Goal: Information Seeking & Learning: Learn about a topic

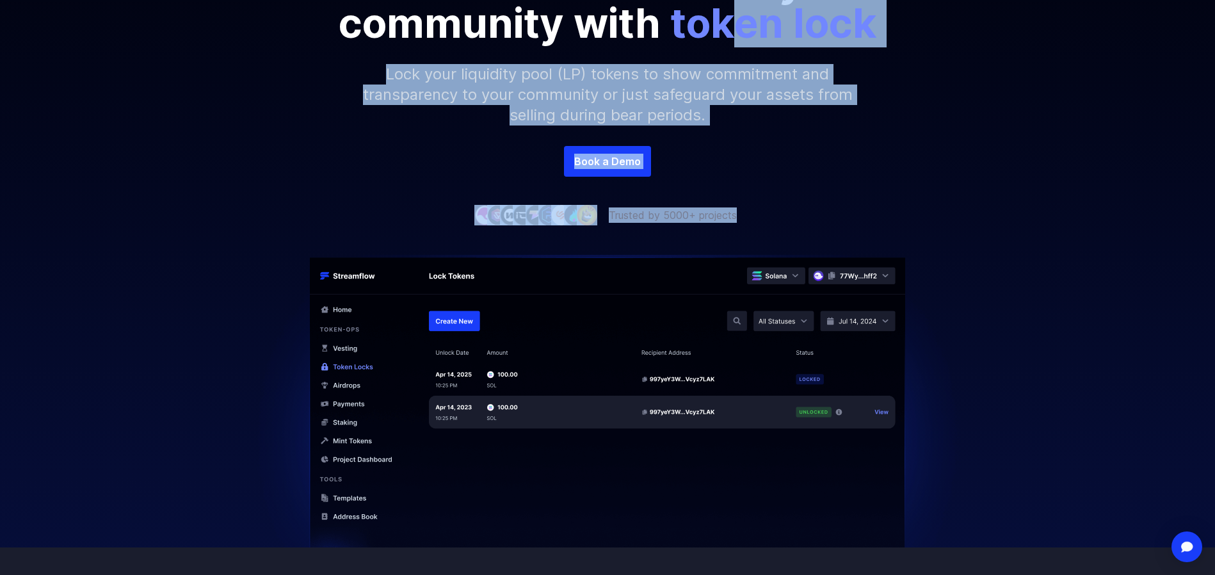
drag, startPoint x: 742, startPoint y: 42, endPoint x: 956, endPoint y: 225, distance: 280.6
click at [938, 213] on div "Secure your crypto assets Show commitment to your community with token lock Loc…" at bounding box center [607, 31] width 1215 height 384
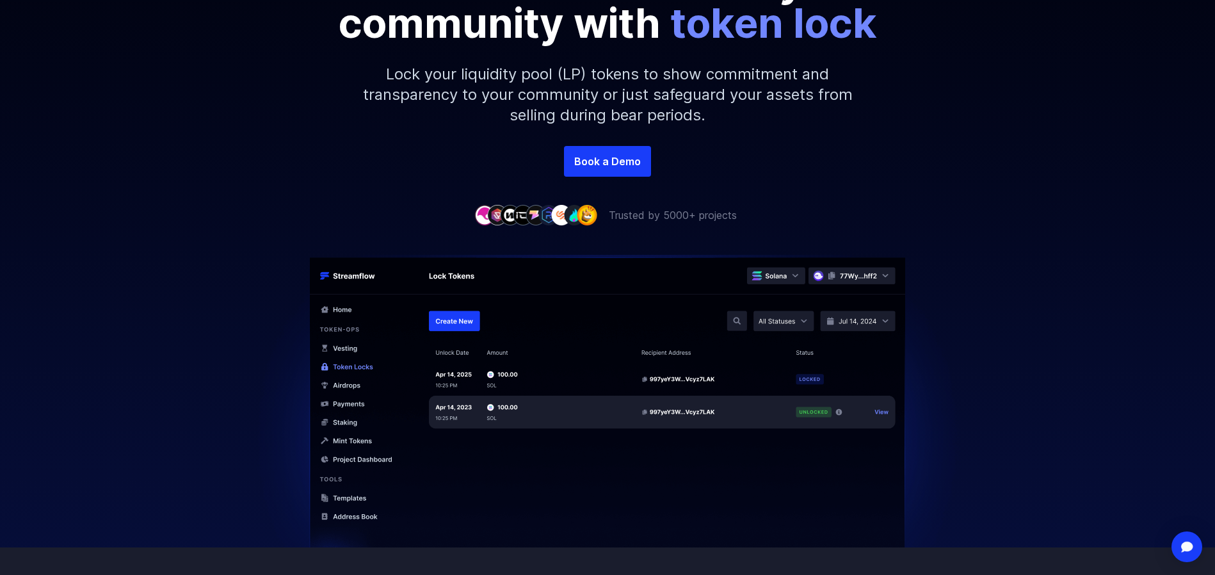
click at [982, 232] on div at bounding box center [607, 385] width 1215 height 325
click at [991, 245] on div at bounding box center [607, 385] width 1215 height 325
drag, startPoint x: 987, startPoint y: 243, endPoint x: 982, endPoint y: 230, distance: 13.8
click at [980, 224] on div at bounding box center [607, 385] width 1215 height 325
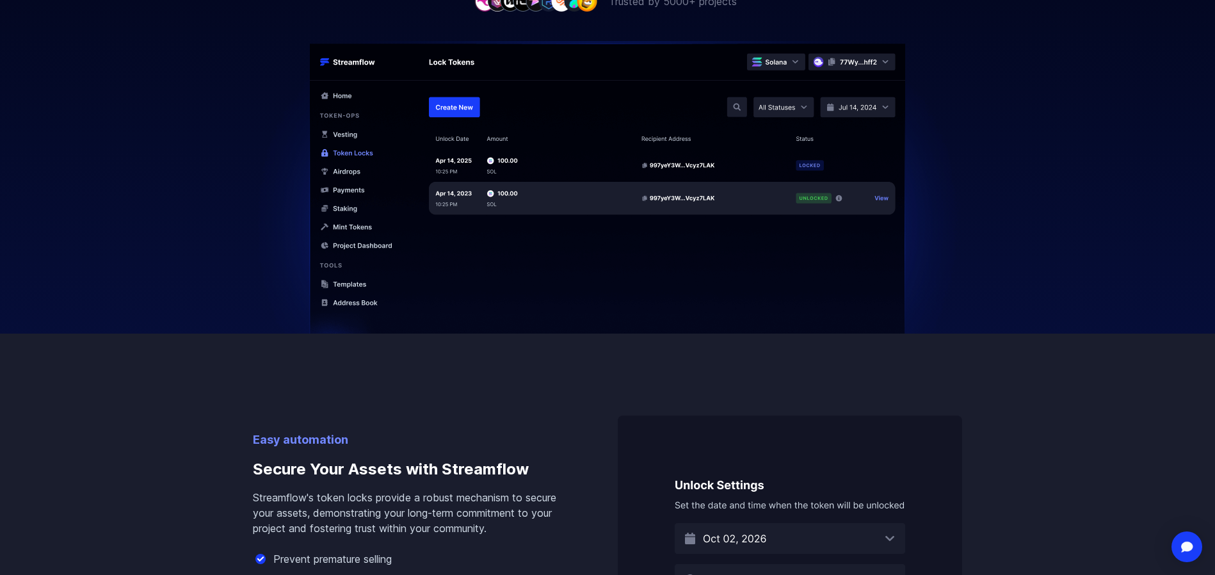
scroll to position [640, 0]
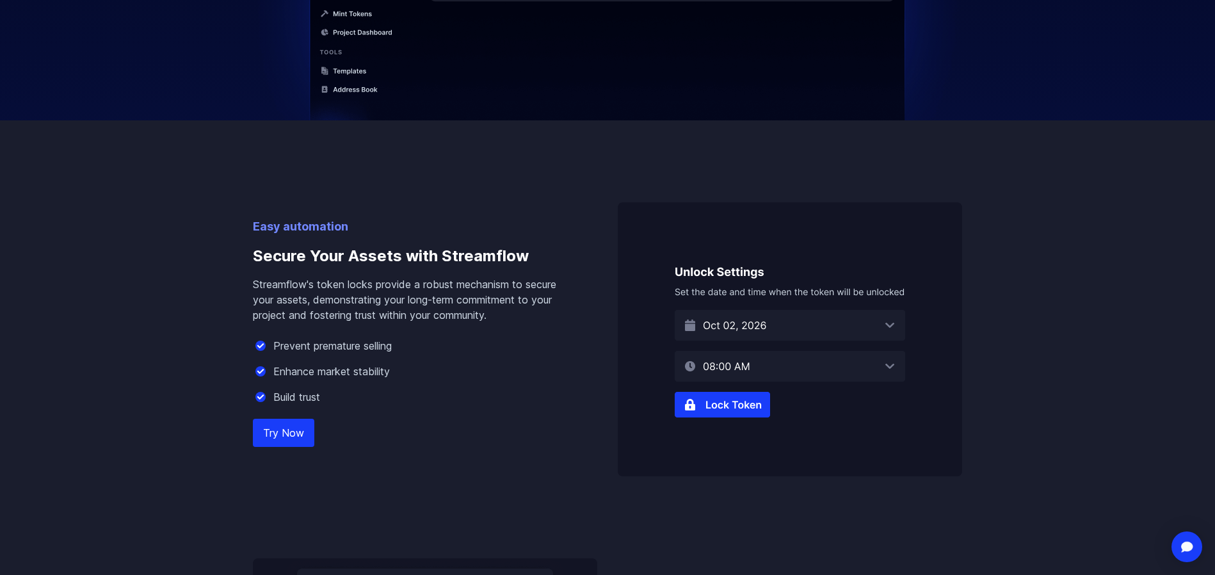
click at [738, 415] on img at bounding box center [790, 339] width 344 height 274
click at [737, 409] on img at bounding box center [790, 339] width 344 height 274
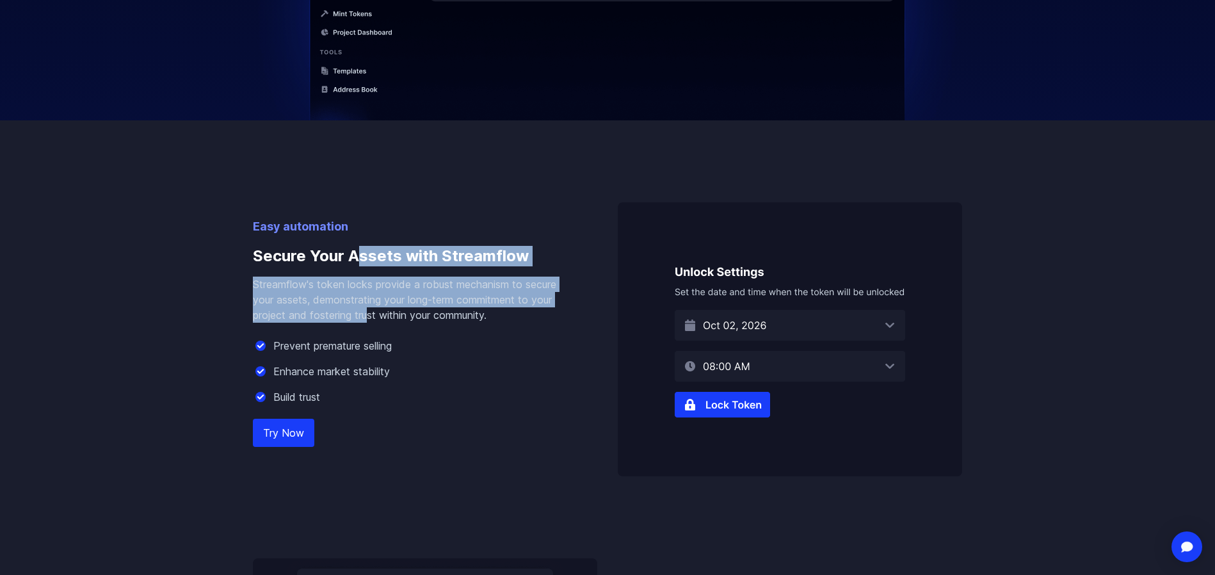
drag, startPoint x: 361, startPoint y: 278, endPoint x: 372, endPoint y: 315, distance: 38.1
click at [372, 315] on div "Easy automation Secure Your Assets with Streamflow Streamflow's token locks pro…" at bounding box center [415, 347] width 324 height 259
click at [372, 315] on p "Streamflow's token locks provide a robust mechanism to secure your assets, demo…" at bounding box center [415, 300] width 324 height 46
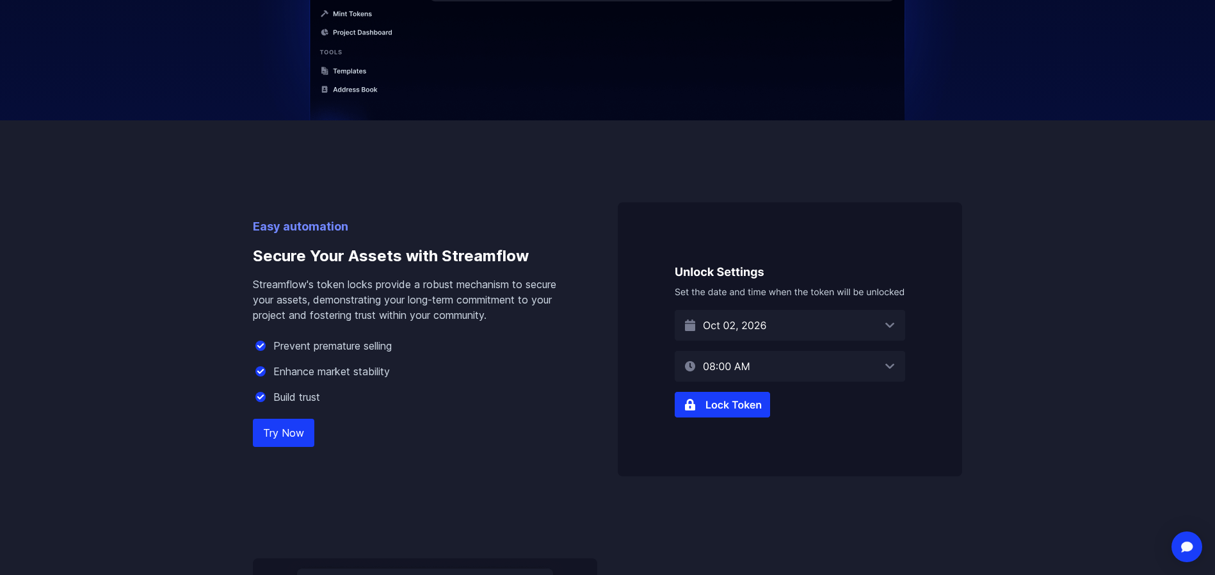
drag, startPoint x: 442, startPoint y: 327, endPoint x: 432, endPoint y: 330, distance: 10.6
click at [432, 330] on div "Easy automation Secure Your Assets with Streamflow Streamflow's token locks pro…" at bounding box center [415, 347] width 324 height 259
click at [424, 299] on p "Streamflow's token locks provide a robust mechanism to secure your assets, demo…" at bounding box center [415, 300] width 324 height 46
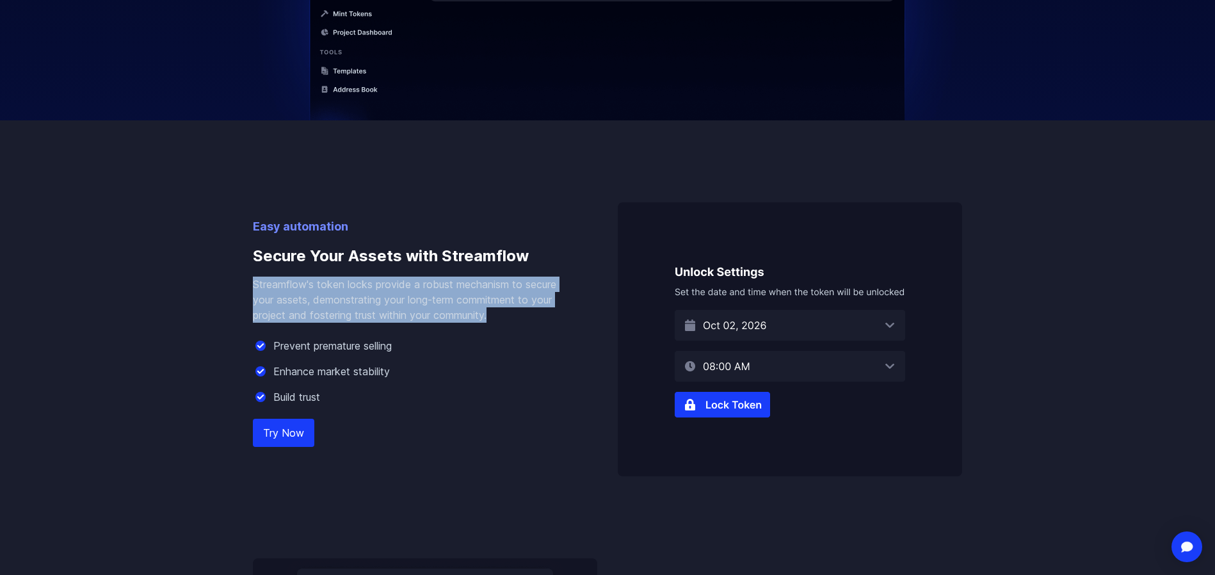
click at [424, 299] on p "Streamflow's token locks provide a robust mechanism to secure your assets, demo…" at bounding box center [415, 300] width 324 height 46
click at [423, 321] on p "Streamflow's token locks provide a robust mechanism to secure your assets, demo…" at bounding box center [415, 300] width 324 height 46
drag, startPoint x: 364, startPoint y: 300, endPoint x: 378, endPoint y: 316, distance: 20.9
click at [378, 316] on p "Streamflow's token locks provide a robust mechanism to secure your assets, demo…" at bounding box center [415, 300] width 324 height 46
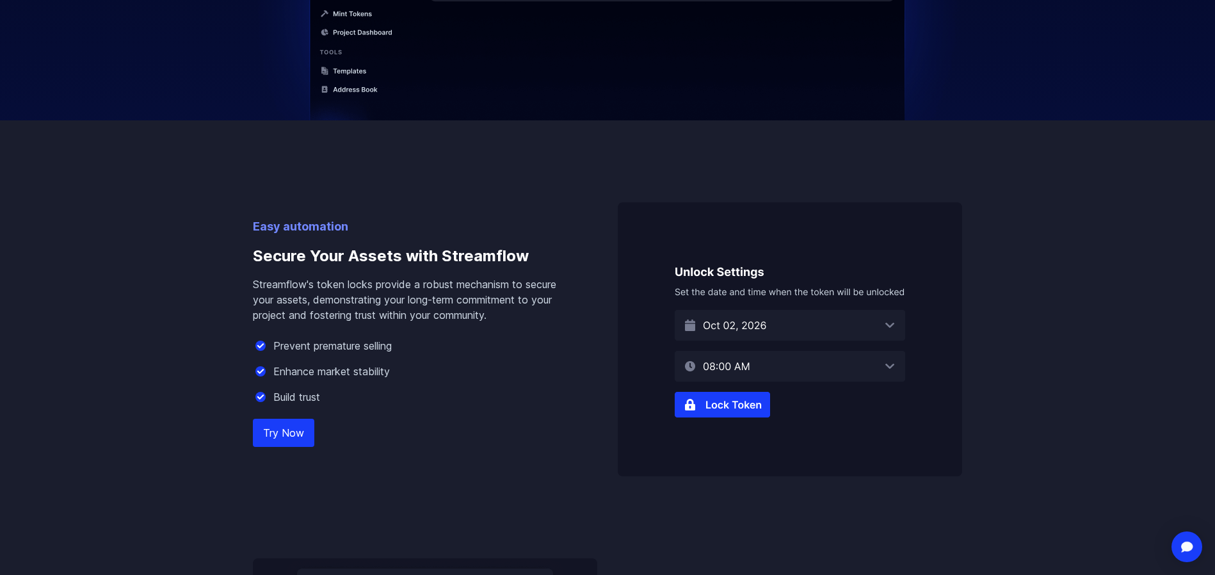
click at [425, 323] on div "Easy automation Secure Your Assets with Streamflow Streamflow's token locks pro…" at bounding box center [415, 347] width 324 height 259
click at [424, 307] on p "Streamflow's token locks provide a robust mechanism to secure your assets, demo…" at bounding box center [415, 300] width 324 height 46
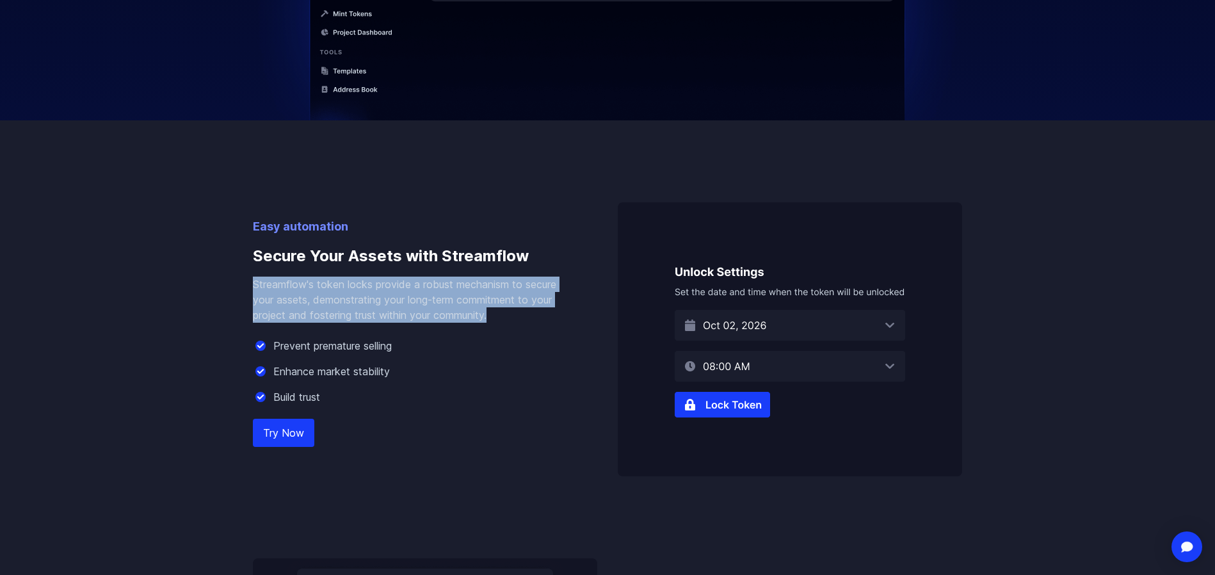
click at [424, 307] on p "Streamflow's token locks provide a robust mechanism to secure your assets, demo…" at bounding box center [415, 300] width 324 height 46
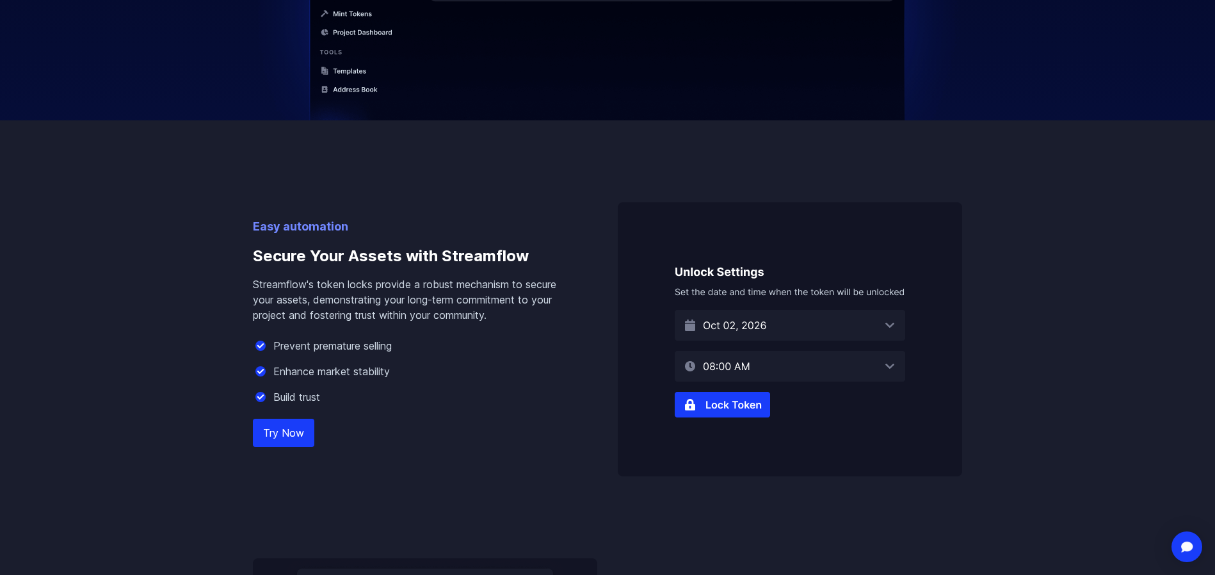
click at [428, 333] on div "Easy automation Secure Your Assets with Streamflow Streamflow's token locks pro…" at bounding box center [415, 347] width 324 height 259
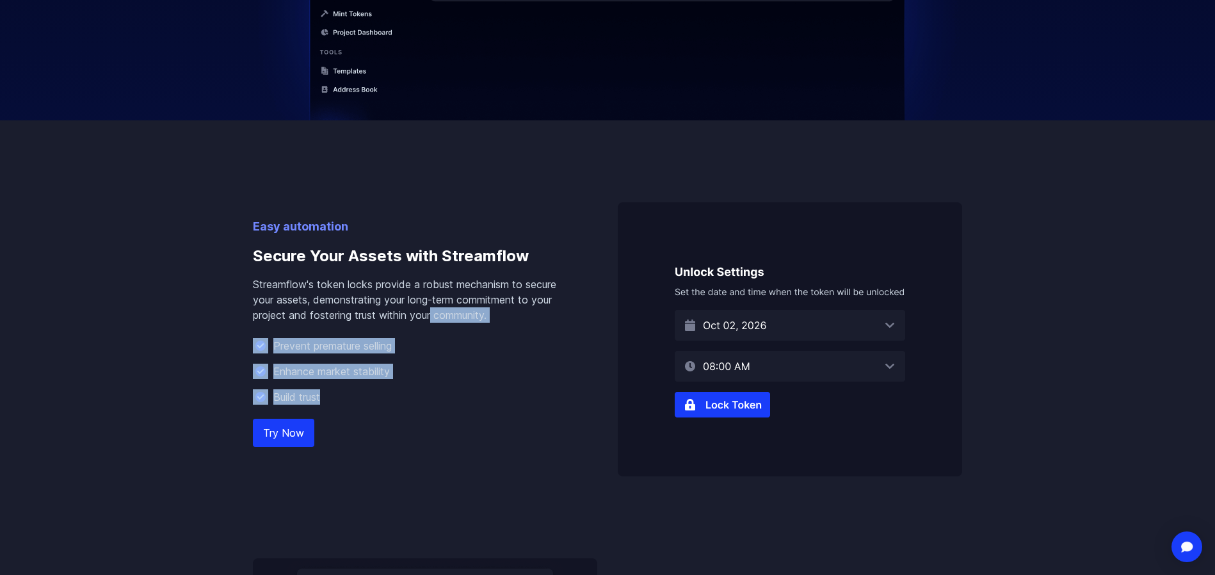
drag, startPoint x: 438, startPoint y: 321, endPoint x: 457, endPoint y: 399, distance: 80.4
click at [457, 399] on div "Easy automation Secure Your Assets with Streamflow Streamflow's token locks pro…" at bounding box center [415, 347] width 324 height 259
click at [457, 399] on div "Build trust" at bounding box center [415, 396] width 324 height 15
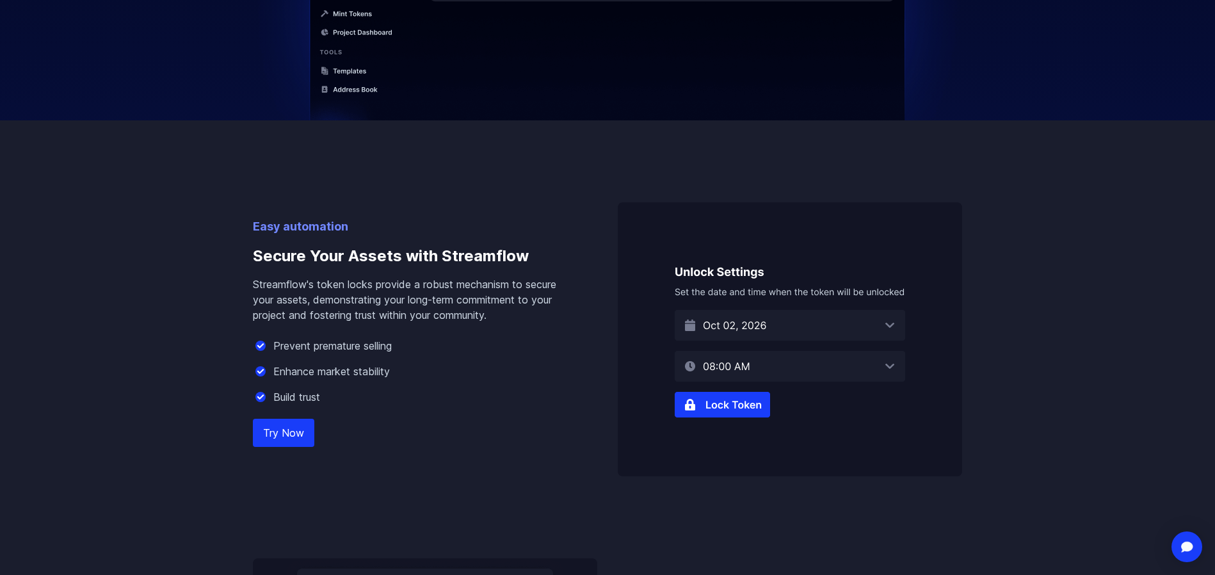
scroll to position [0, 0]
